Goal: Navigation & Orientation: Find specific page/section

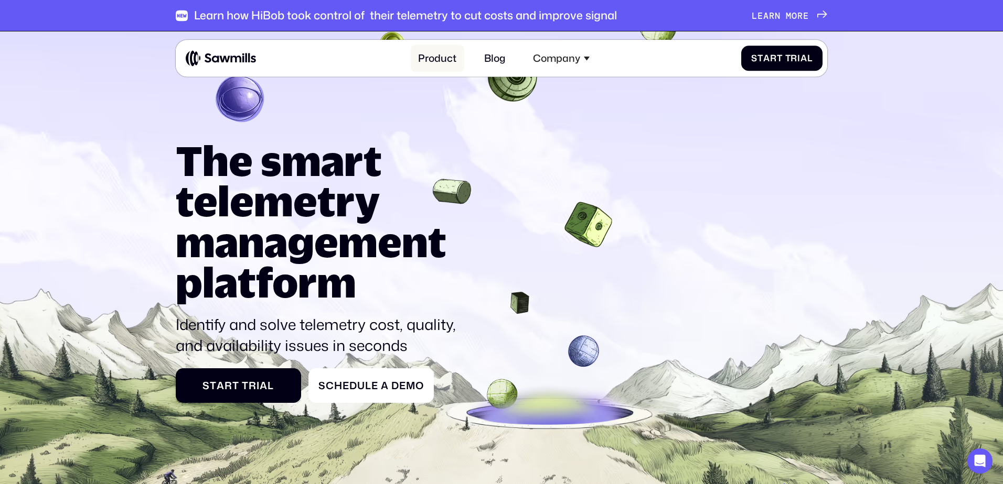
click at [444, 65] on link "Product" at bounding box center [437, 58] width 53 height 27
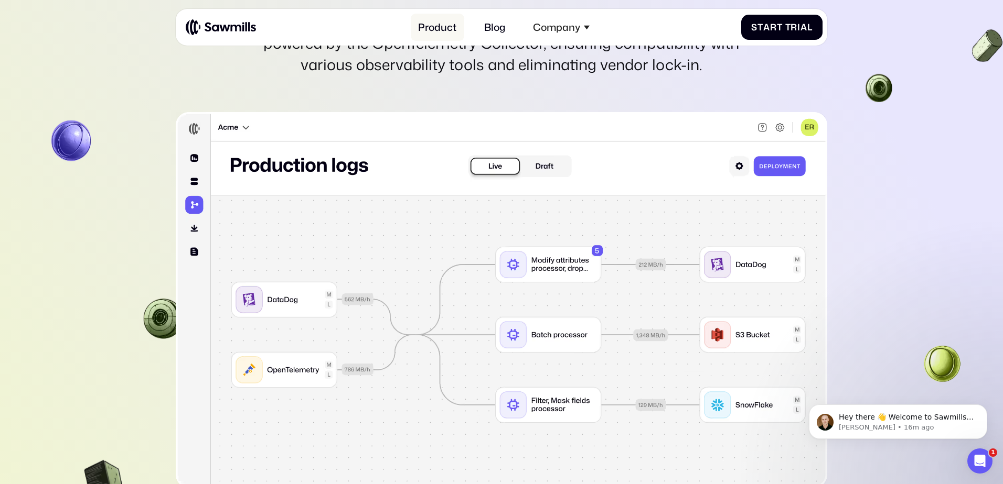
scroll to position [3085, 0]
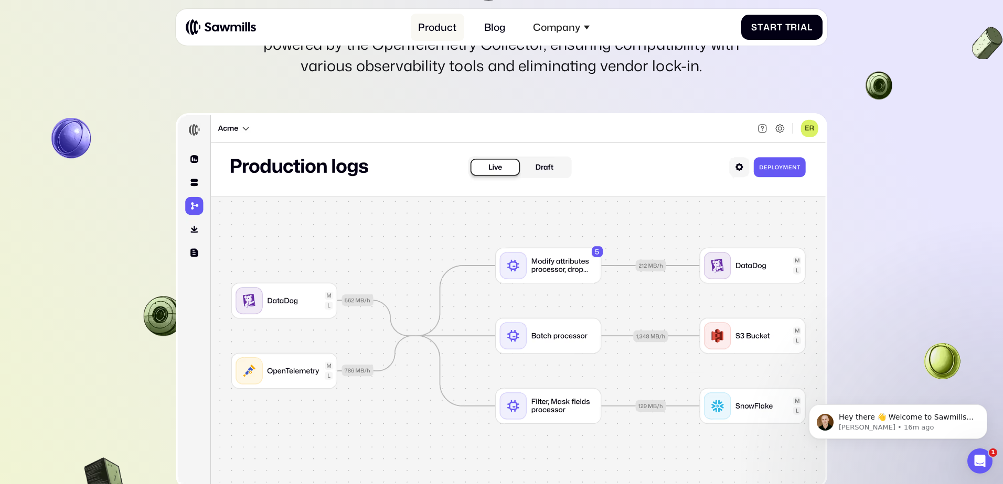
click at [437, 24] on link "Product" at bounding box center [437, 27] width 53 height 27
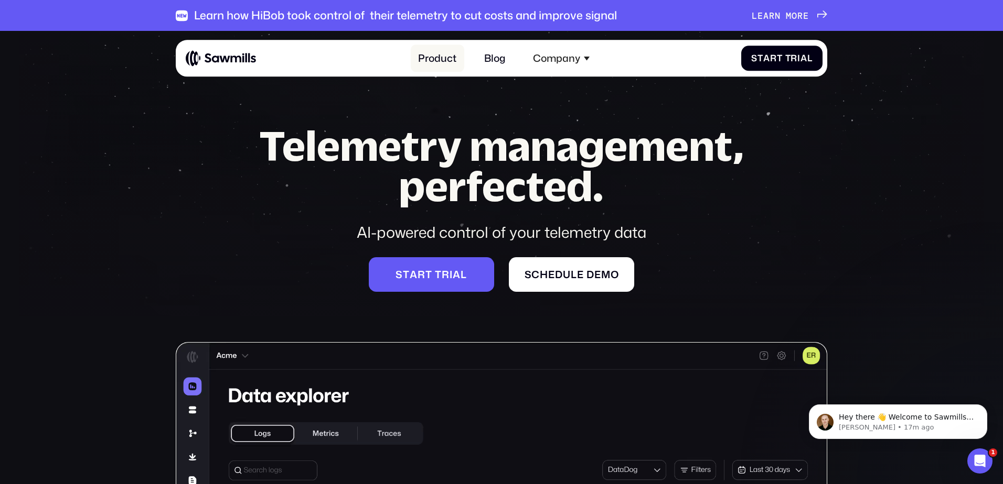
click at [440, 60] on link "Product" at bounding box center [437, 58] width 53 height 27
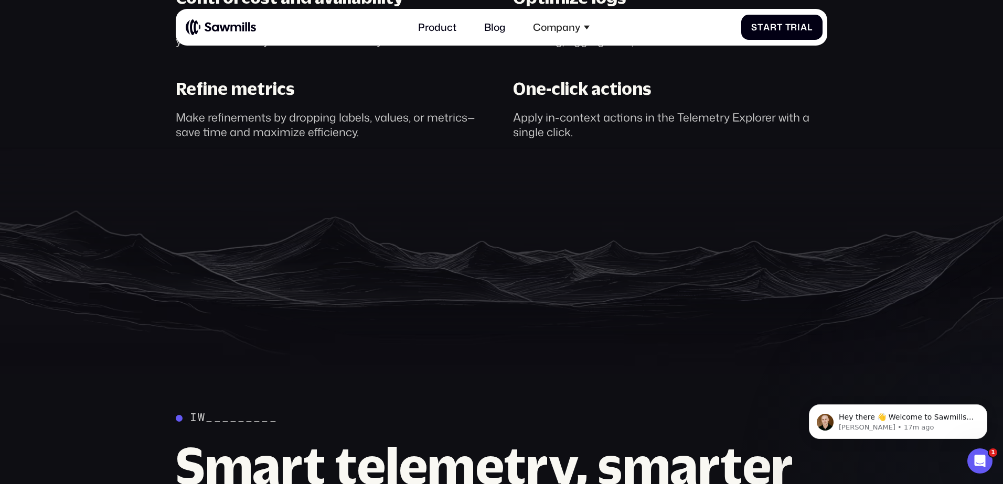
scroll to position [974, 0]
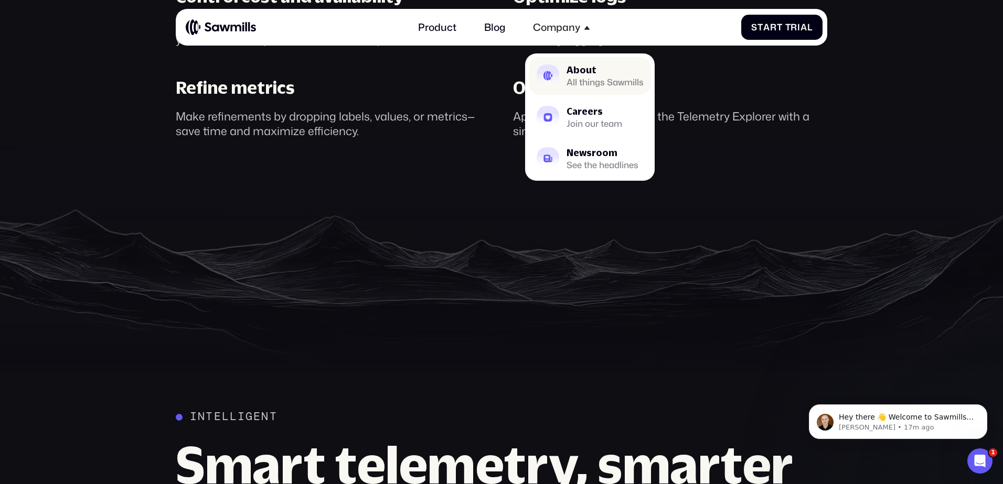
click at [587, 80] on div "All things Sawmills" at bounding box center [604, 82] width 77 height 8
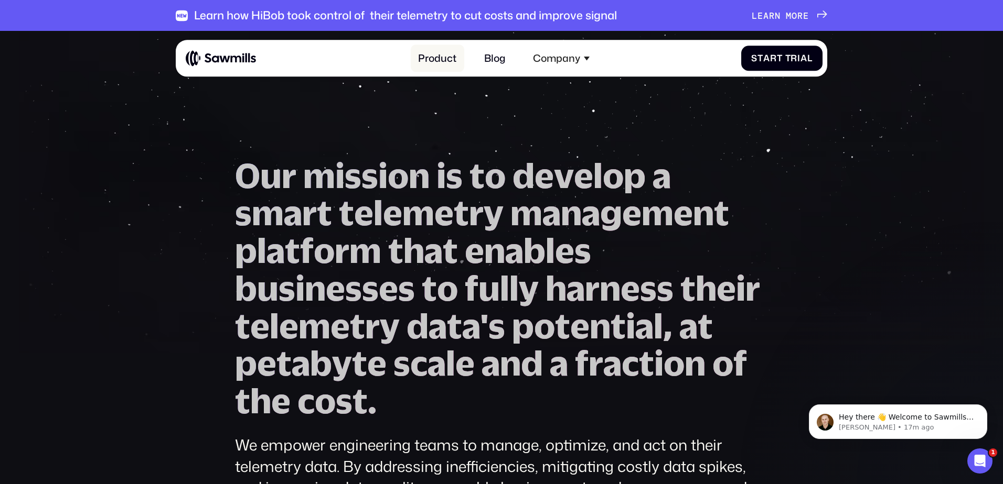
click at [449, 58] on link "Product" at bounding box center [437, 58] width 53 height 27
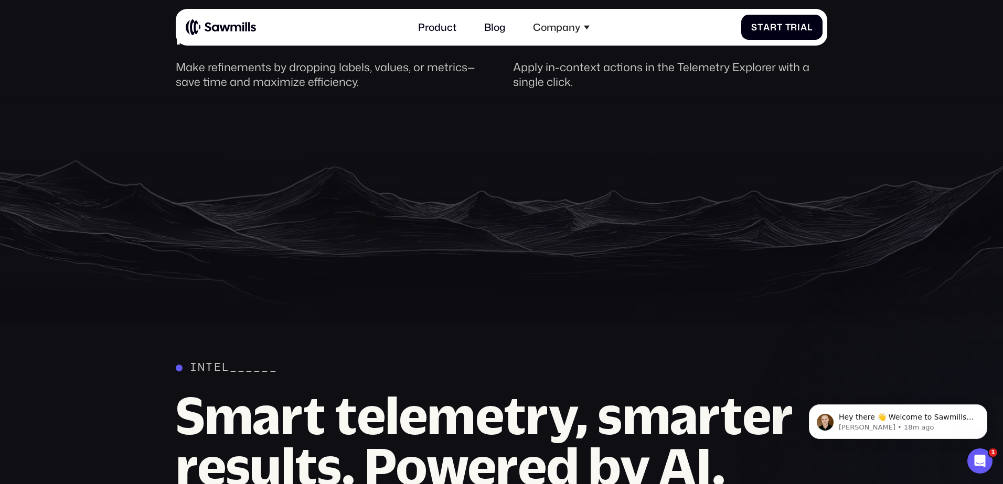
scroll to position [1025, 0]
